Goal: Task Accomplishment & Management: Use online tool/utility

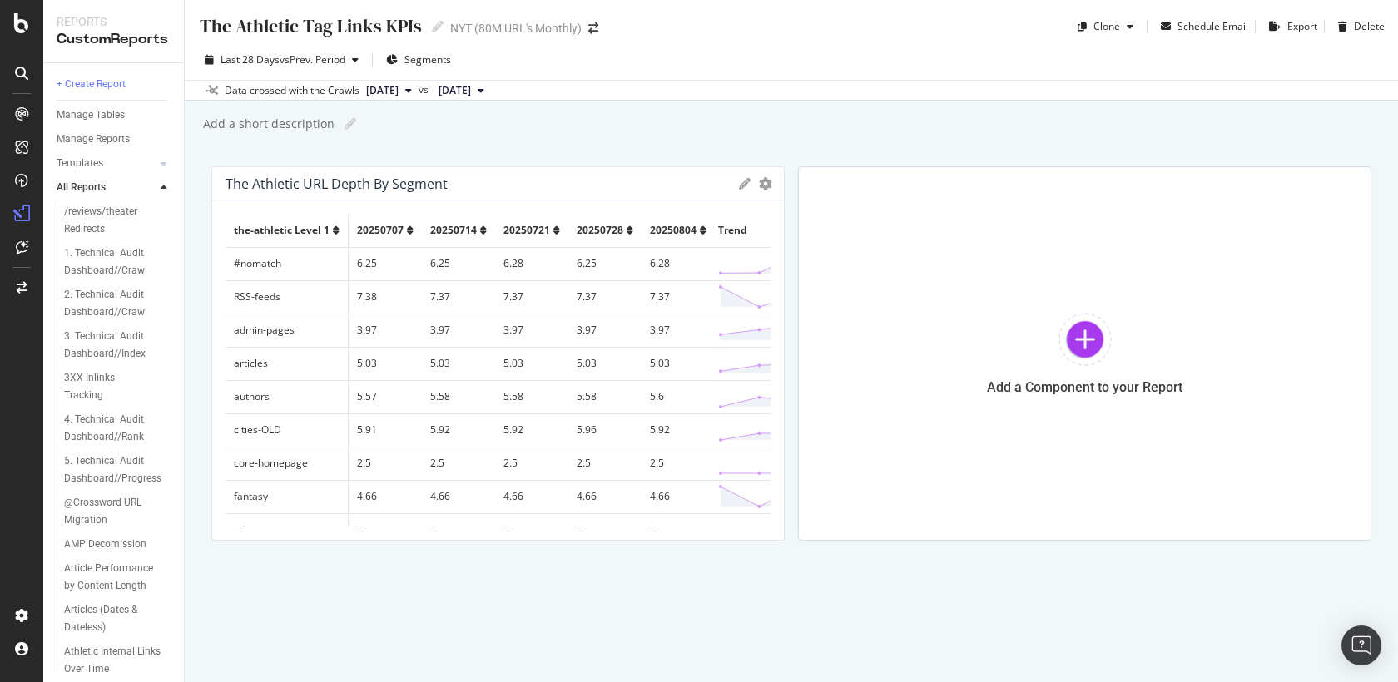
click at [770, 596] on div "The Athletic Tag Links KPIs The Athletic Tag Links KPIs NYT (80M URL's Monthly)…" at bounding box center [791, 341] width 1213 height 682
click at [116, 83] on div "+ Create Report" at bounding box center [91, 84] width 69 height 17
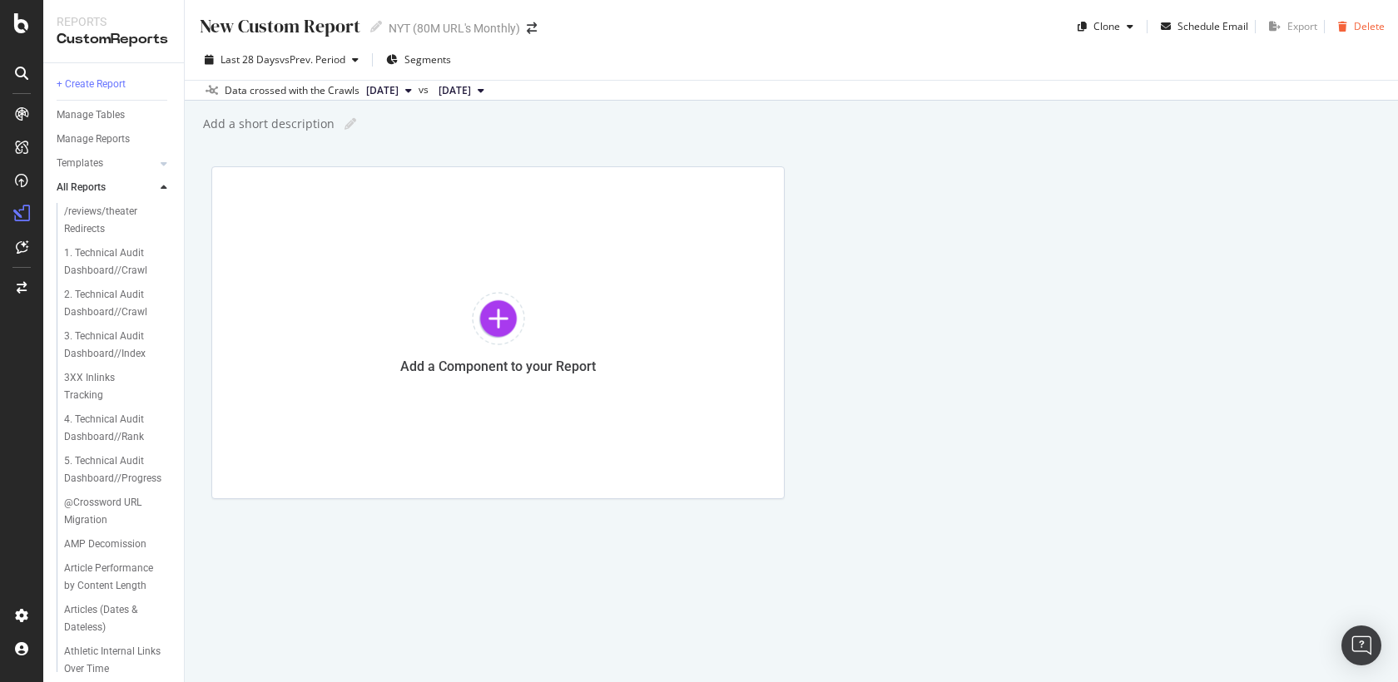
click at [1363, 29] on div "Delete" at bounding box center [1369, 26] width 31 height 14
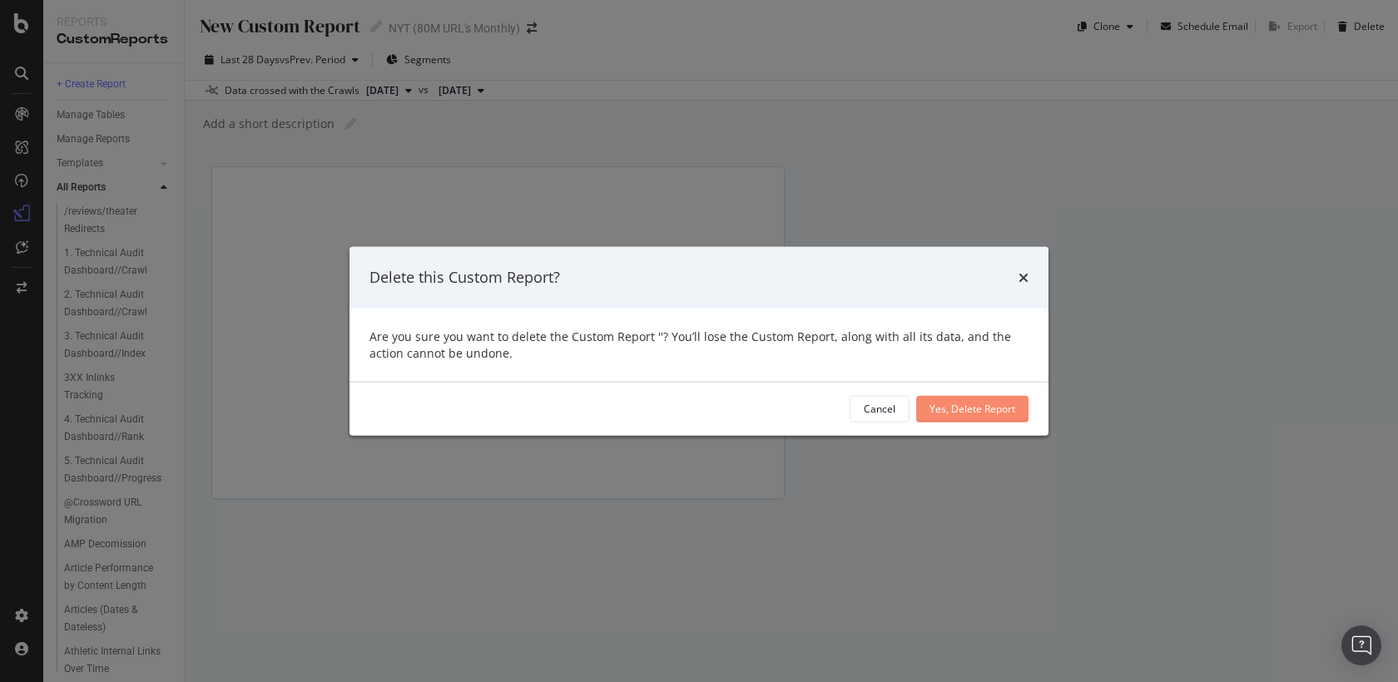
click at [930, 414] on div "Yes, Delete Report" at bounding box center [973, 409] width 86 height 14
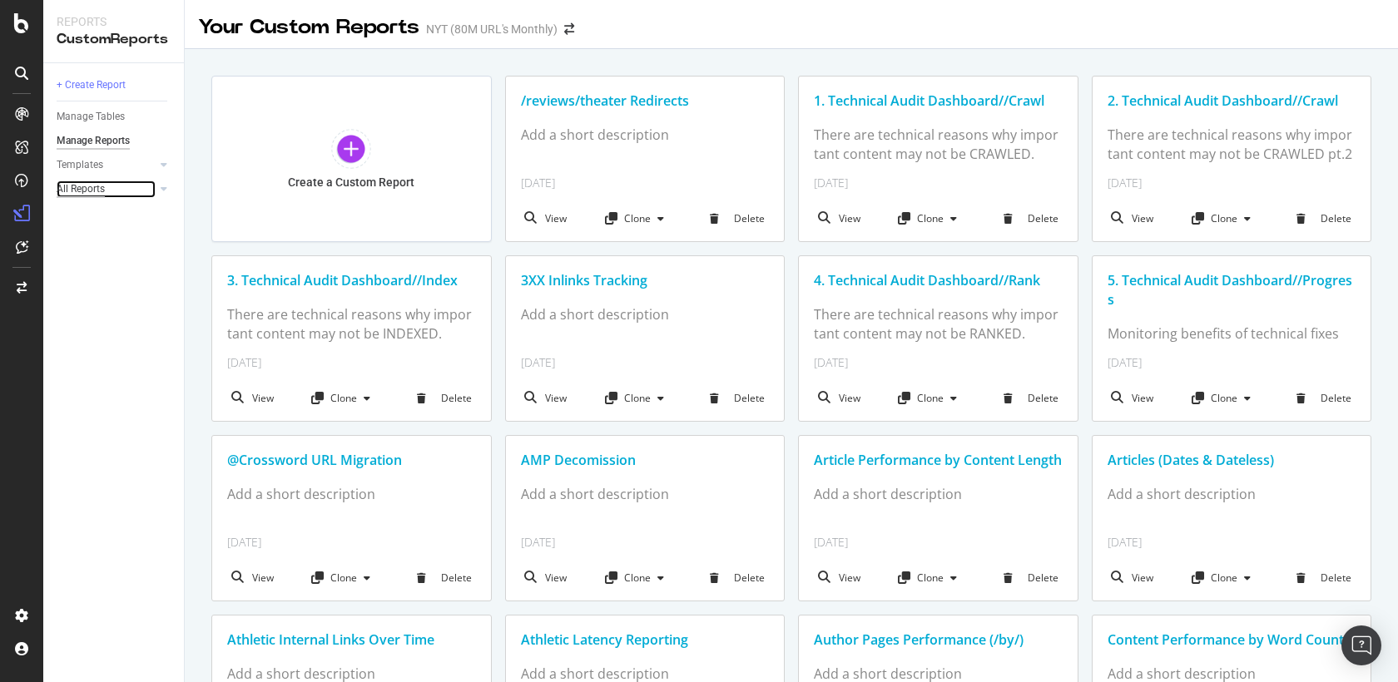
click at [89, 192] on div "All Reports" at bounding box center [81, 189] width 48 height 17
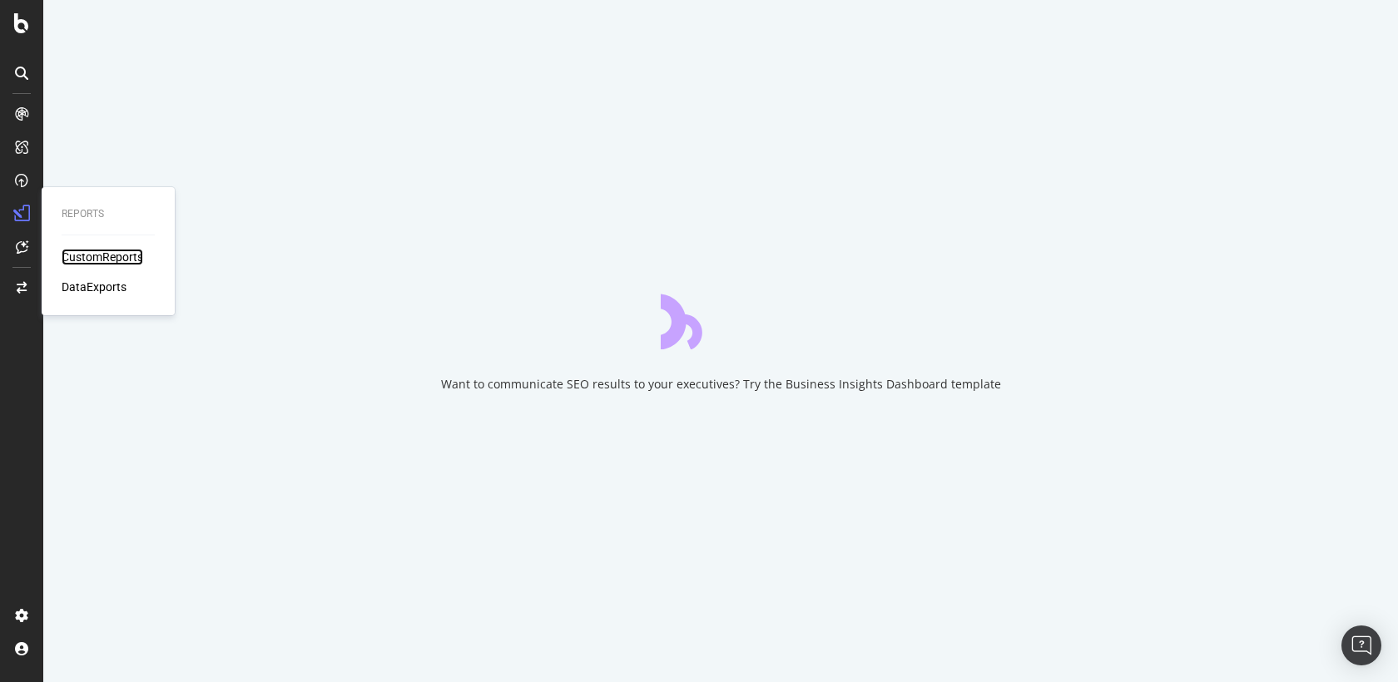
click at [76, 253] on div "CustomReports" at bounding box center [103, 257] width 82 height 17
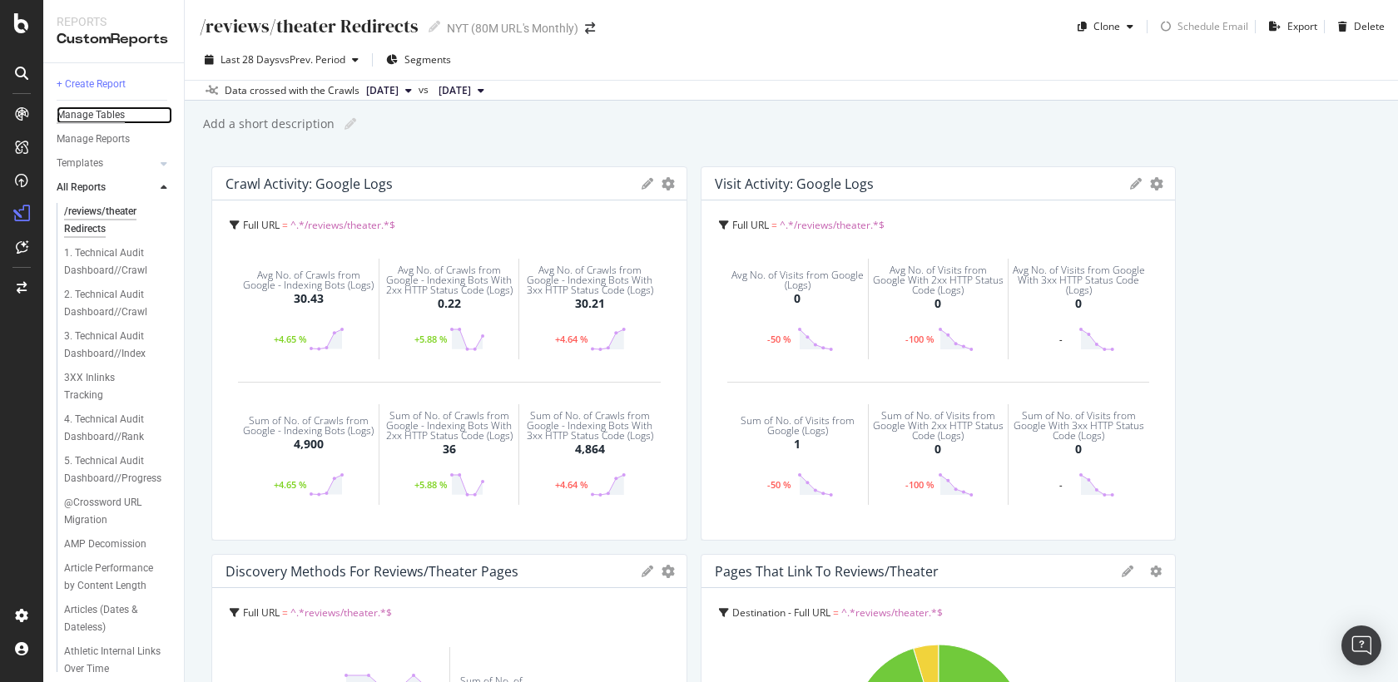
click at [109, 112] on div "Manage Tables" at bounding box center [91, 115] width 68 height 17
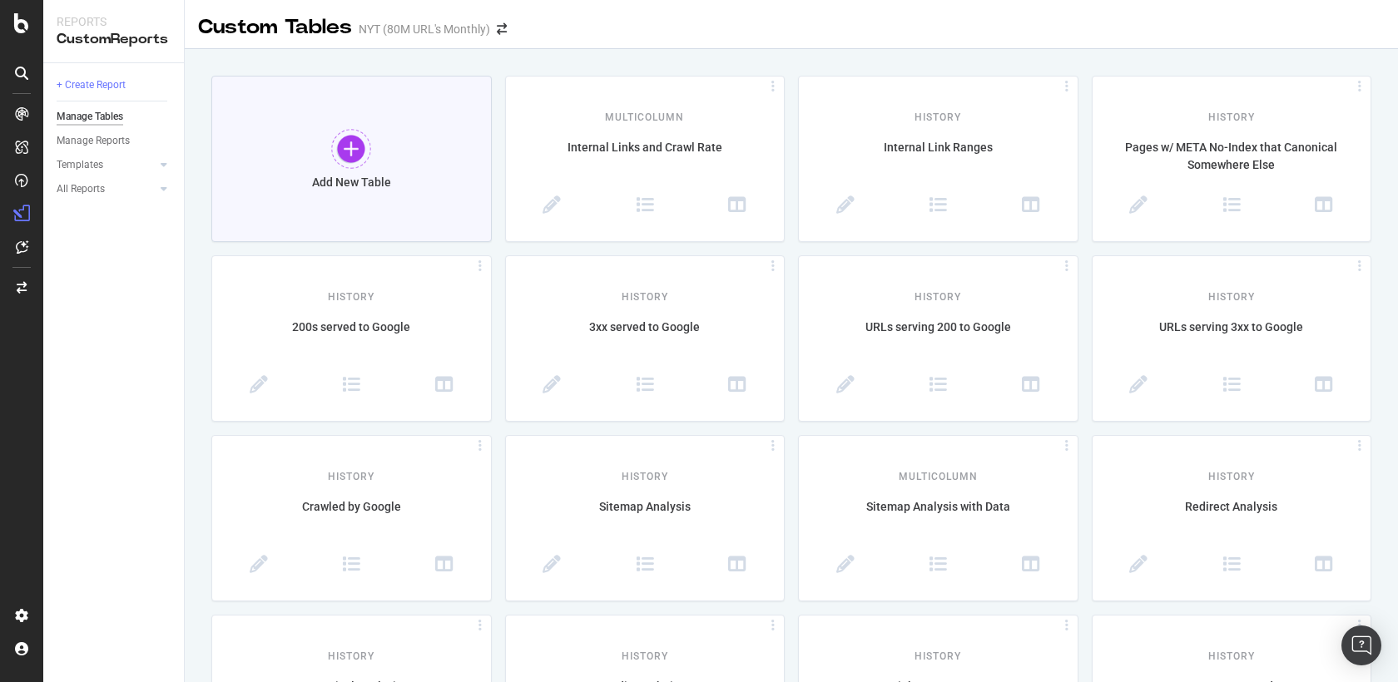
click at [372, 153] on div "Add New Table" at bounding box center [351, 159] width 280 height 166
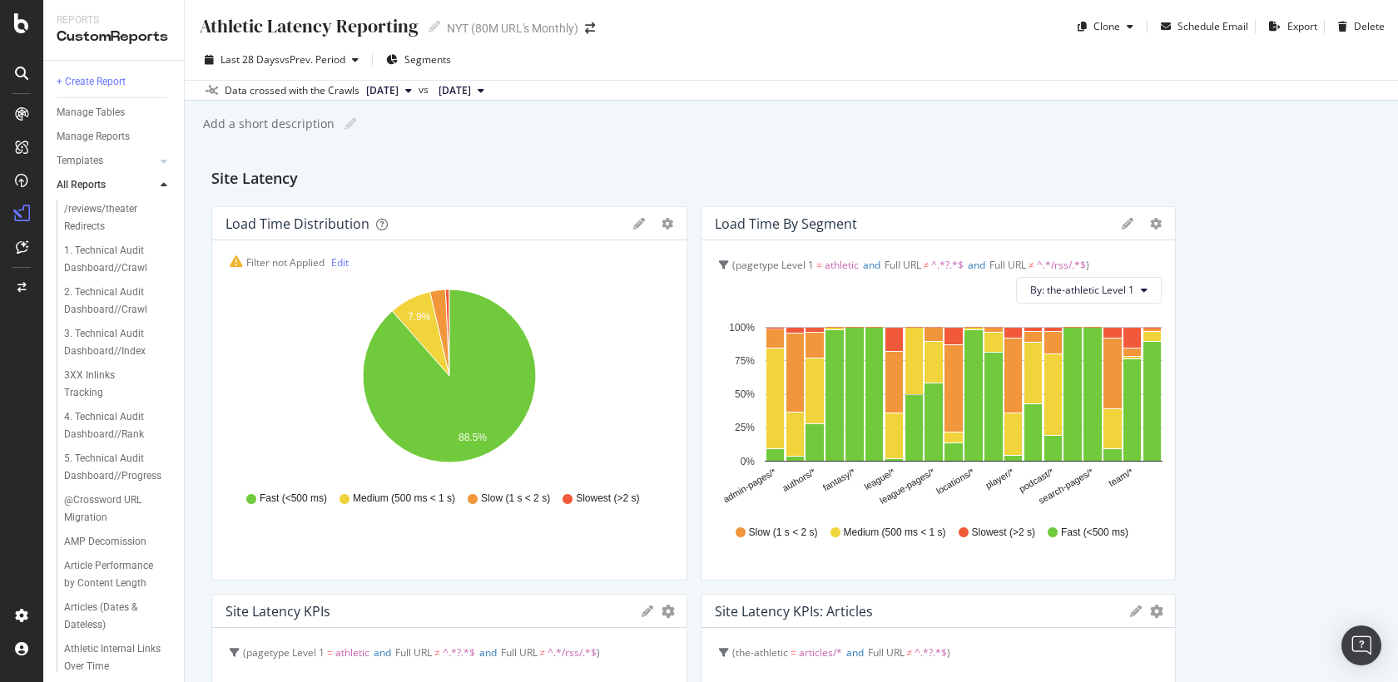
scroll to position [429, 0]
